Goal: Task Accomplishment & Management: Use online tool/utility

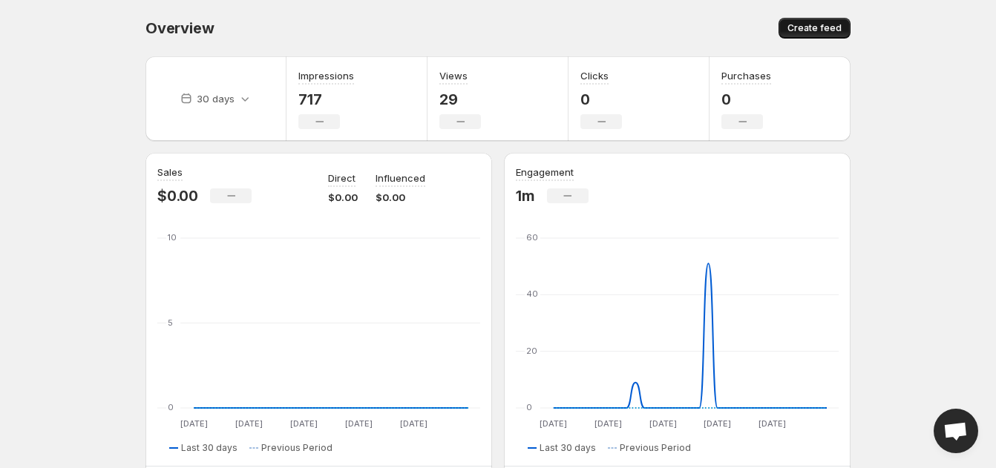
click at [806, 33] on span "Create feed" at bounding box center [814, 28] width 54 height 12
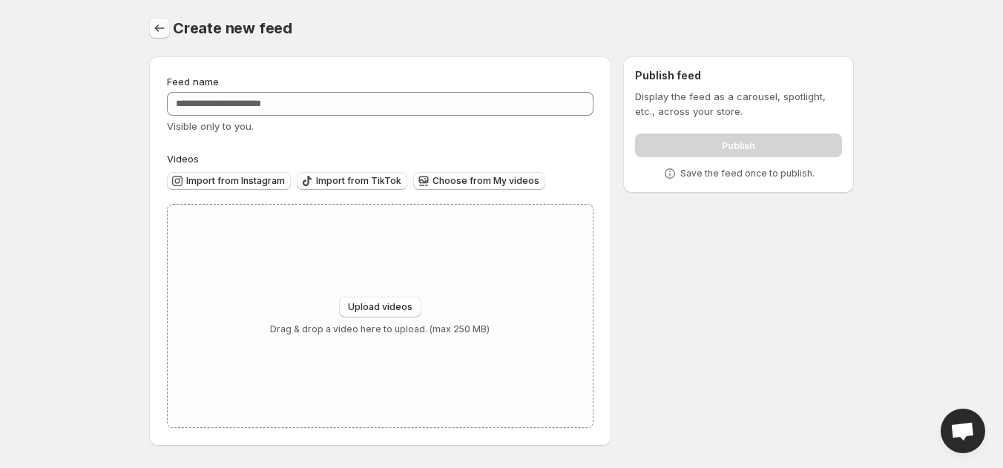
click at [161, 24] on icon "Settings" at bounding box center [159, 28] width 15 height 15
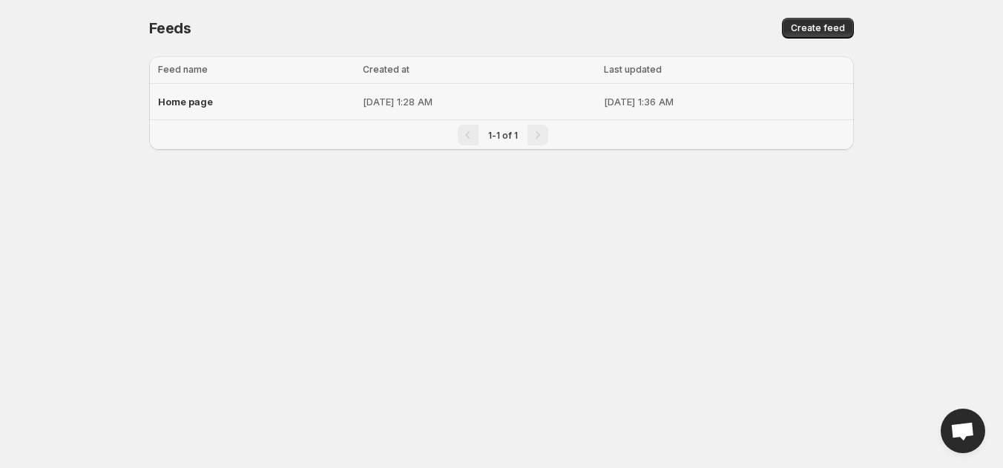
click at [604, 99] on p "[DATE] 1:36 AM" at bounding box center [724, 101] width 241 height 15
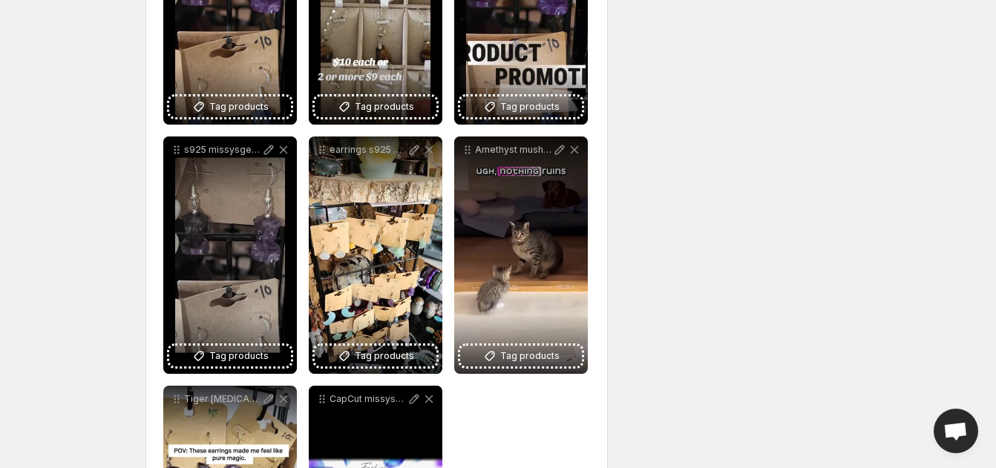
scroll to position [594, 0]
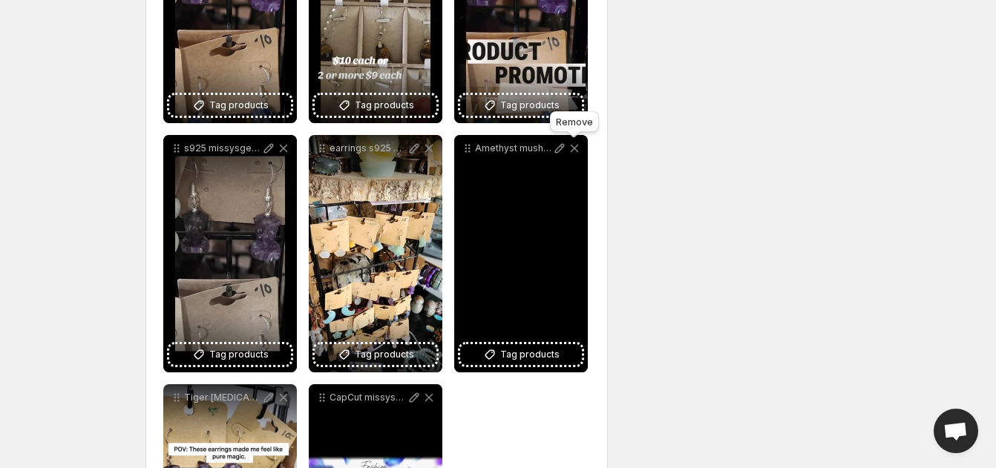
click at [579, 149] on icon at bounding box center [574, 148] width 15 height 15
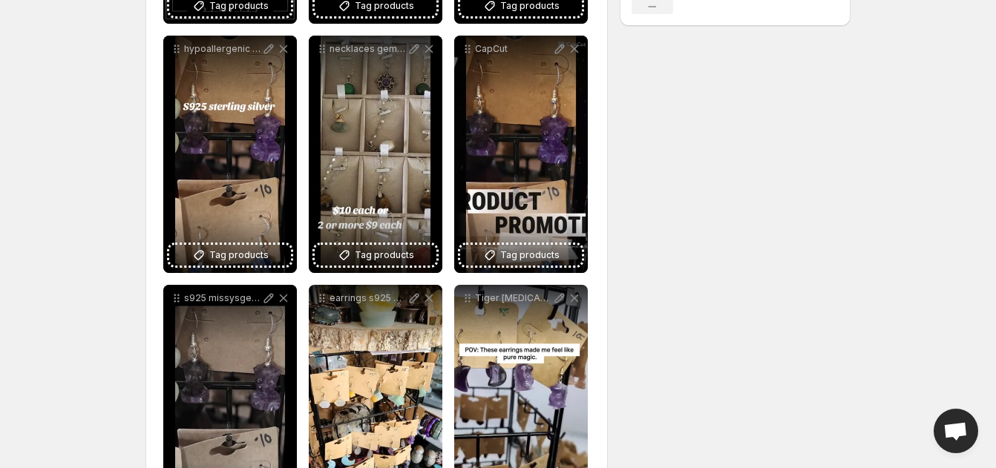
scroll to position [445, 0]
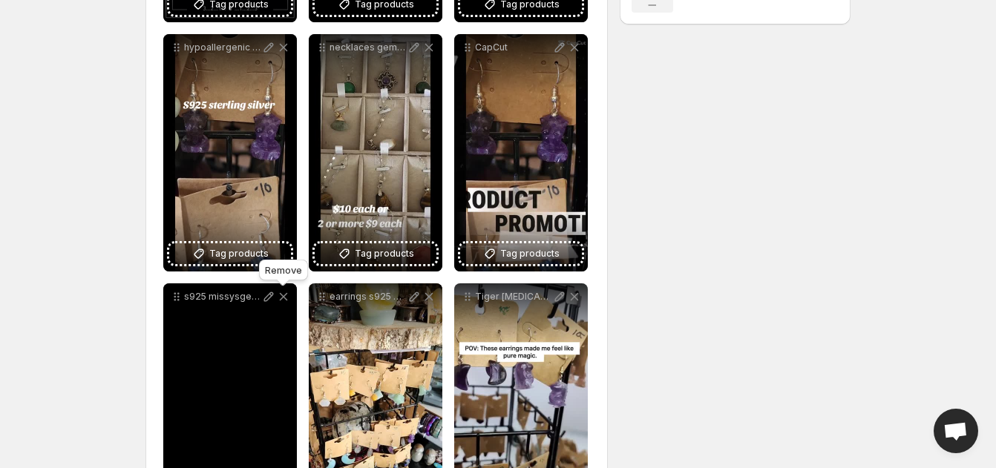
click at [285, 295] on icon at bounding box center [284, 297] width 8 height 8
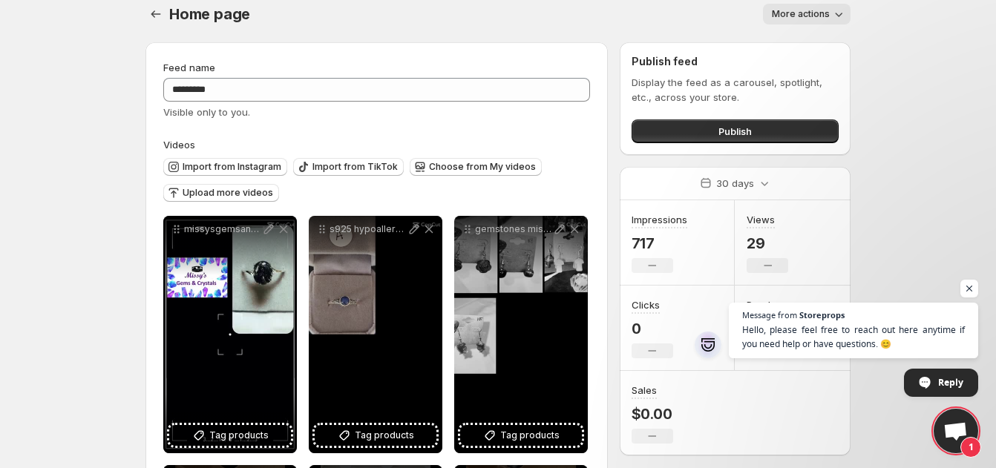
scroll to position [0, 0]
